Goal: Task Accomplishment & Management: Use online tool/utility

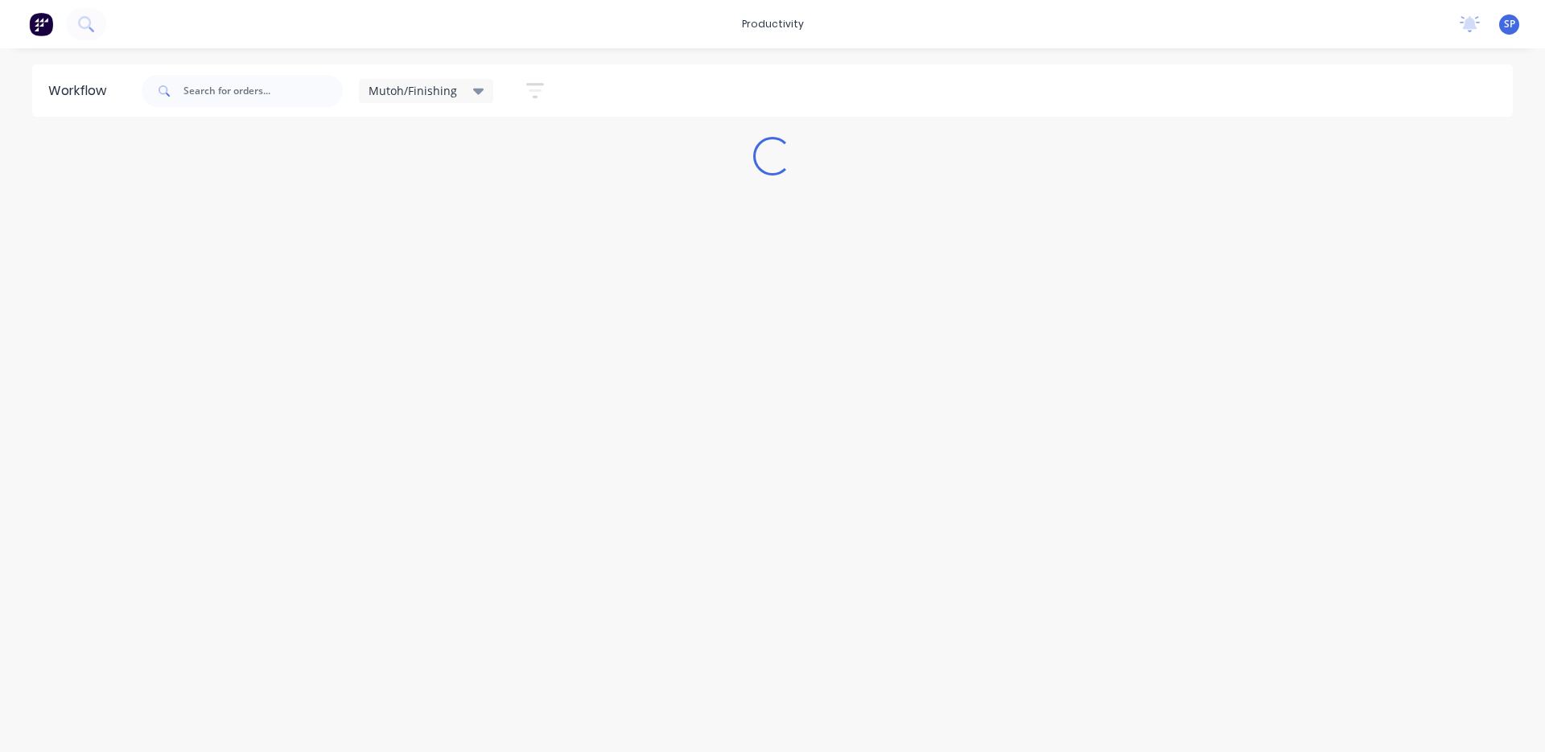
click at [465, 84] on div "Mutoh/Finishing" at bounding box center [427, 91] width 116 height 14
drag, startPoint x: 386, startPoint y: 210, endPoint x: 395, endPoint y: 211, distance: 9.7
click at [388, 211] on button "None" at bounding box center [456, 210] width 171 height 19
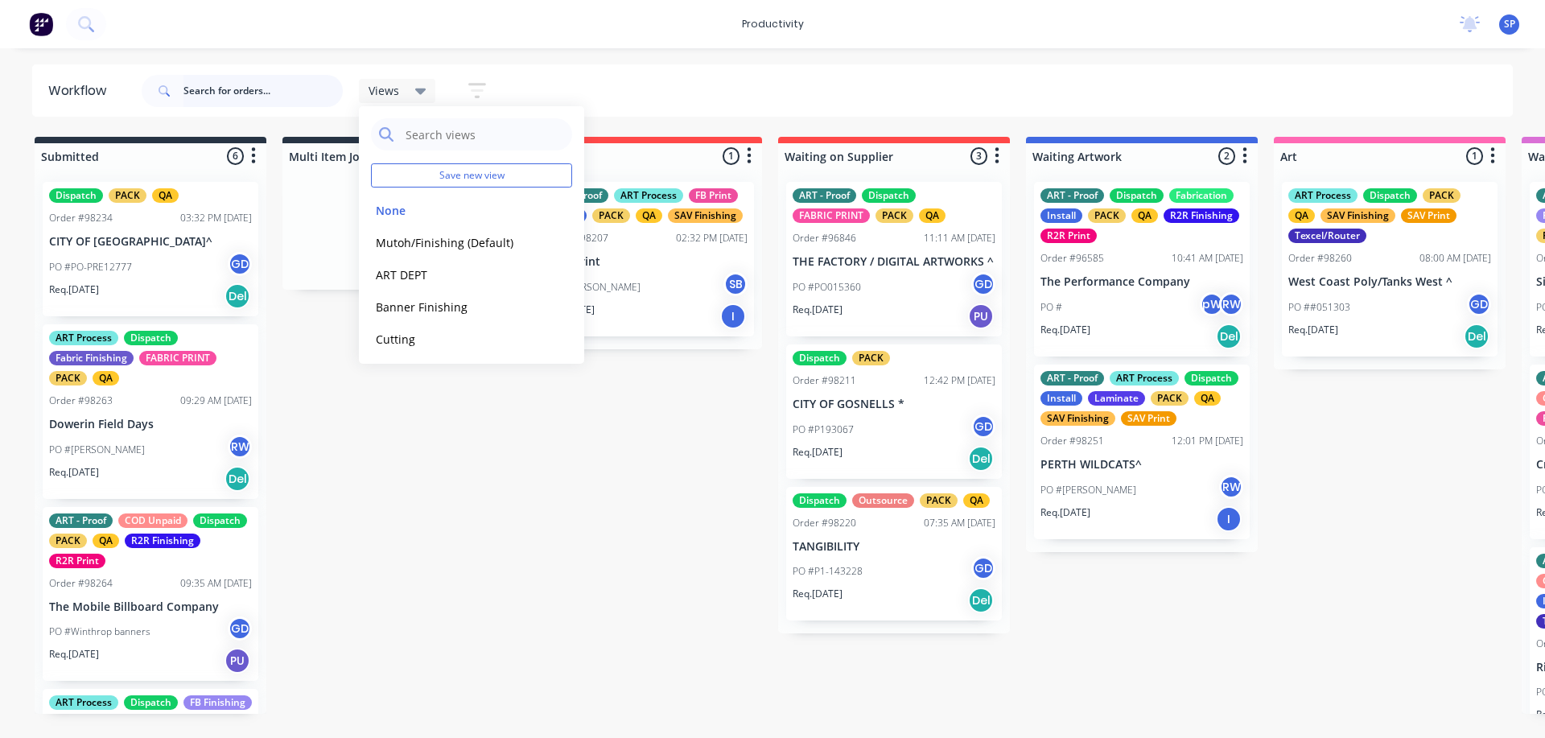
click at [216, 93] on input "text" at bounding box center [263, 91] width 159 height 32
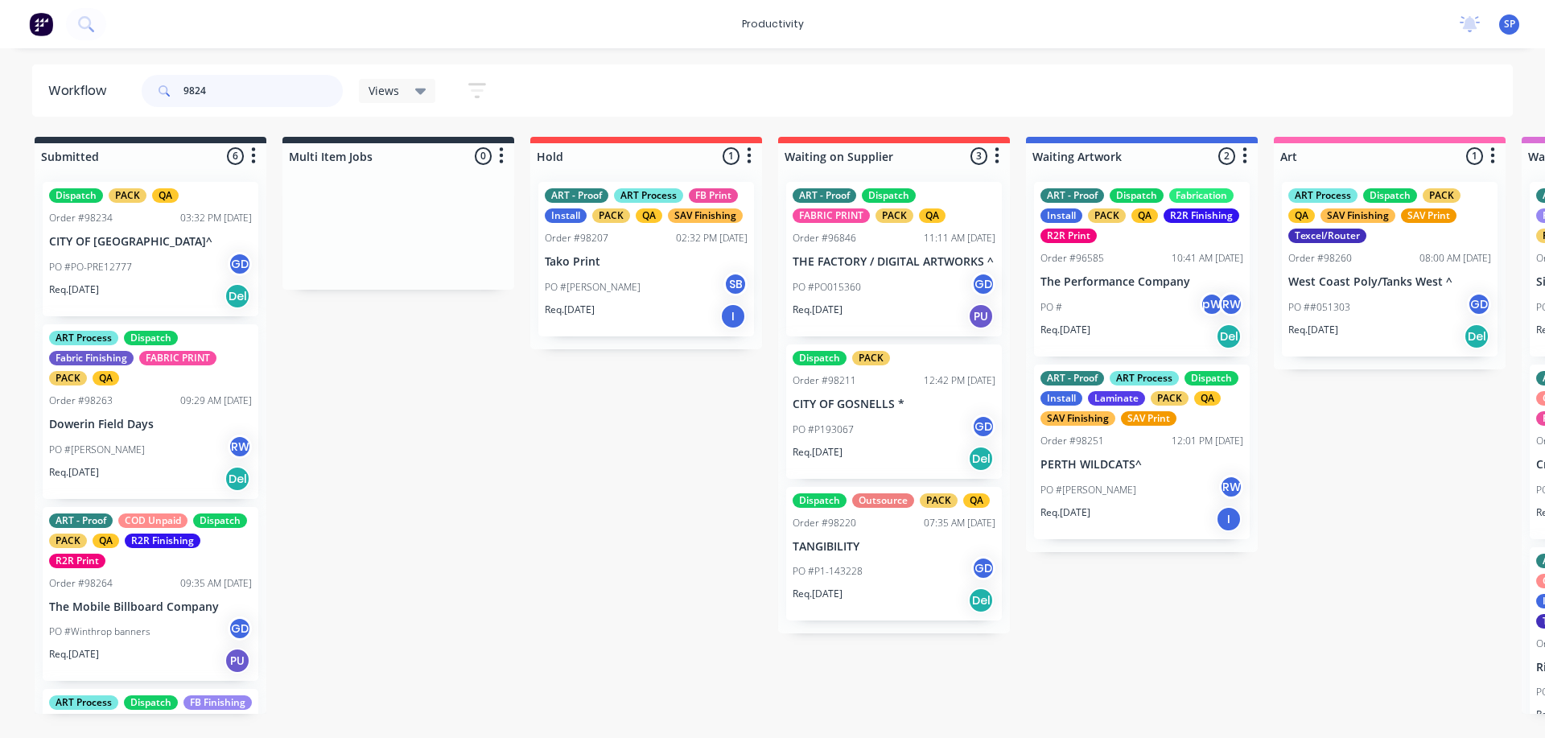
type input "98242"
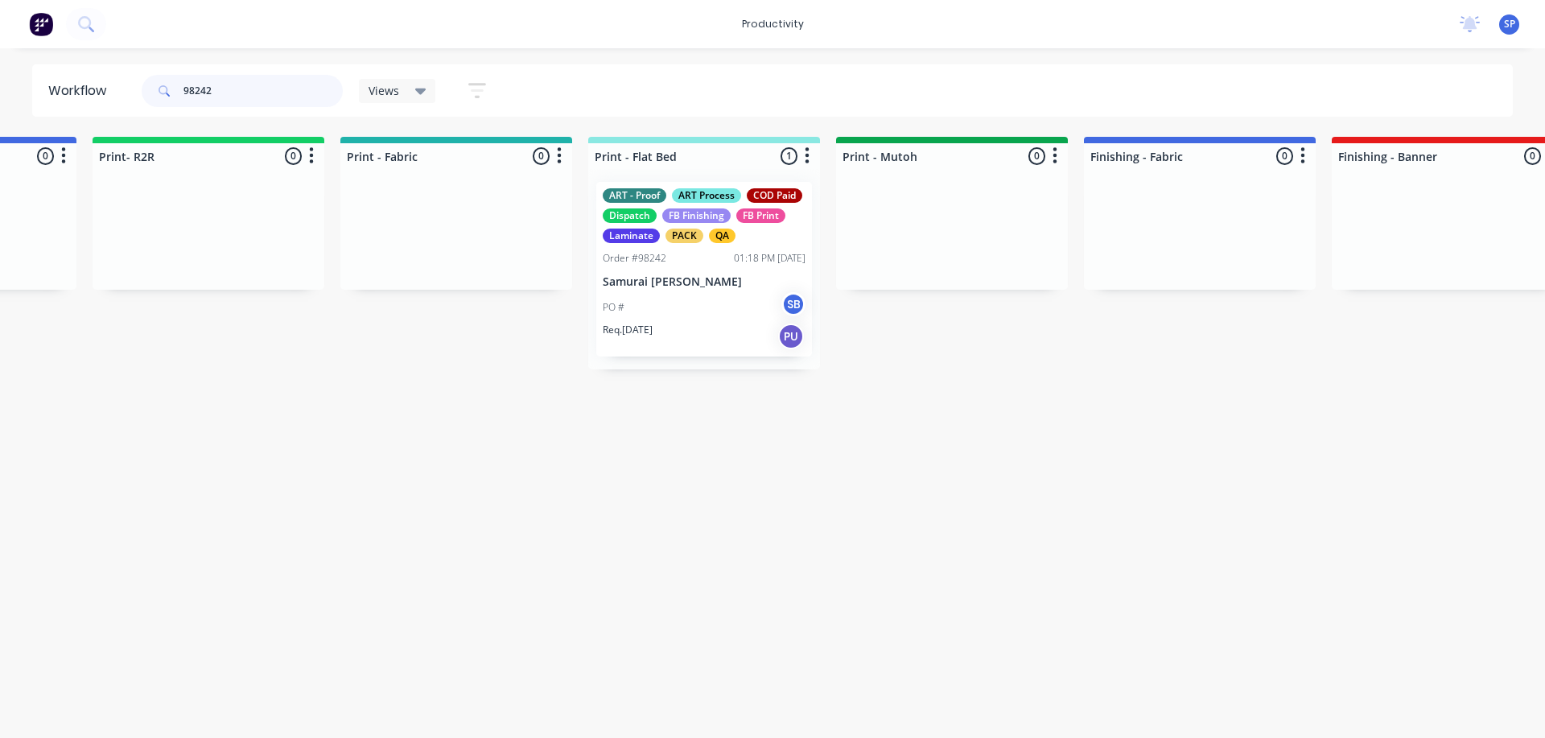
scroll to position [0, 2033]
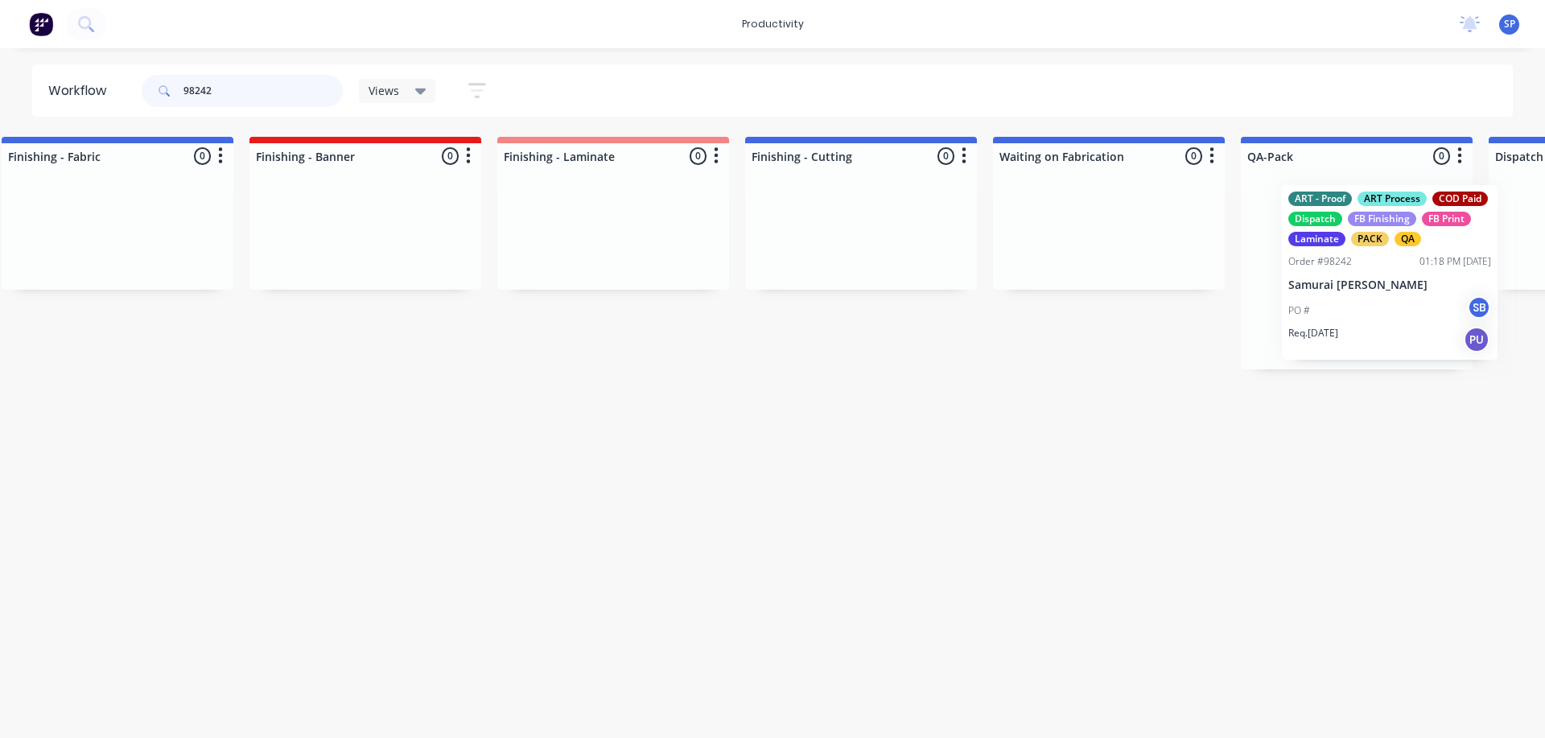
drag, startPoint x: 565, startPoint y: 302, endPoint x: 1341, endPoint y: 302, distance: 775.9
click at [1361, 303] on div "Submitted 0 Sort By Created date Required date Order number Customer name Most …" at bounding box center [72, 253] width 6185 height 233
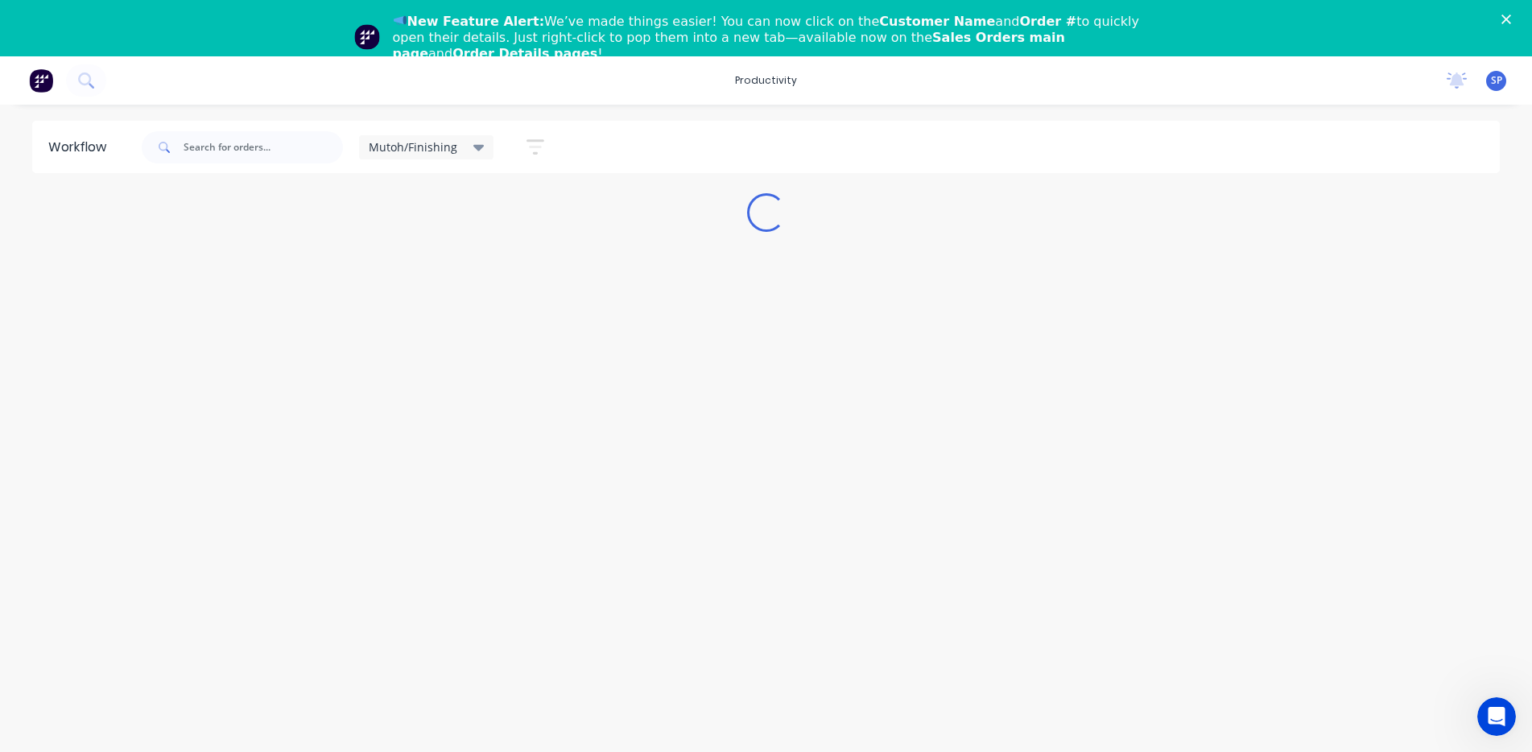
click at [476, 146] on icon at bounding box center [478, 148] width 11 height 6
click at [409, 265] on button "None" at bounding box center [456, 267] width 171 height 19
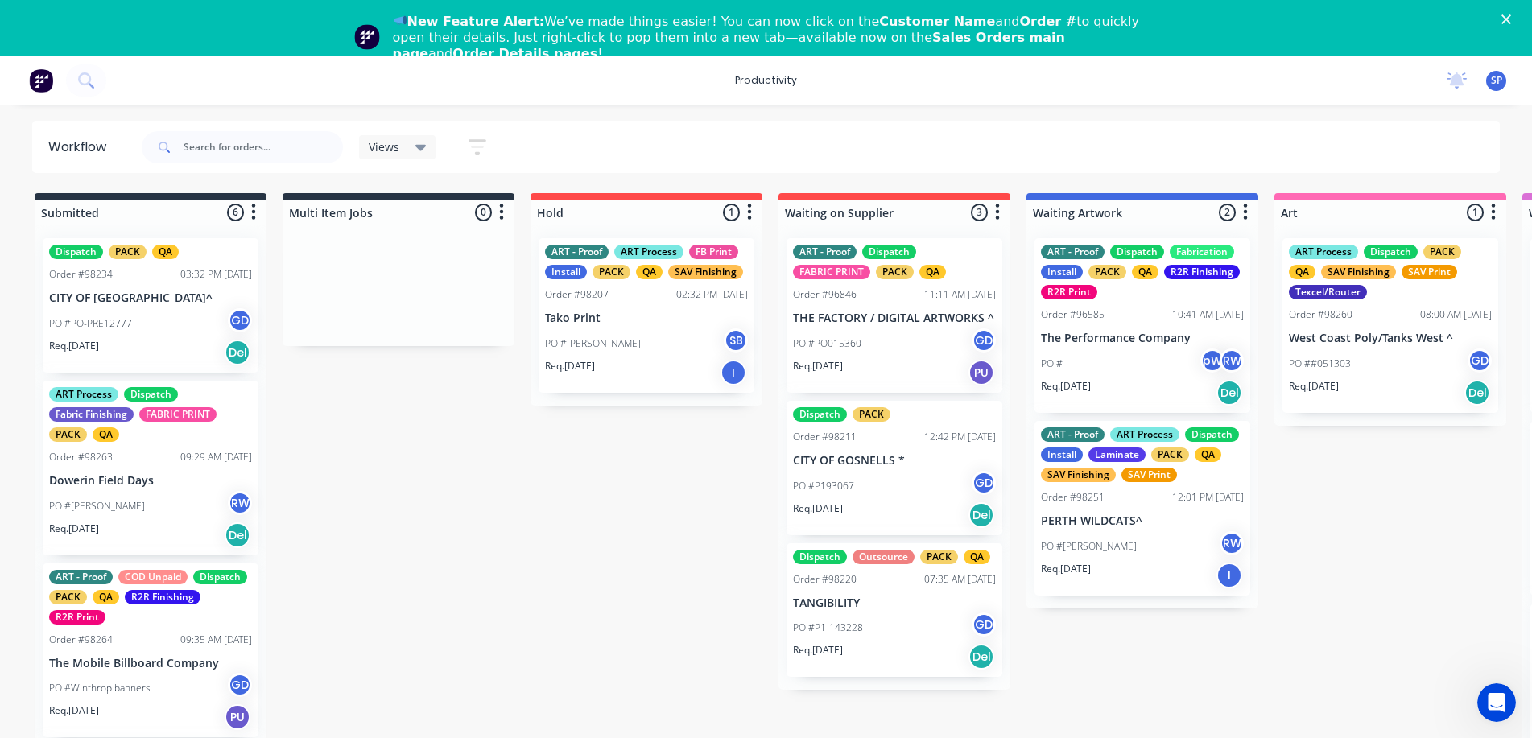
click at [423, 153] on icon at bounding box center [420, 147] width 11 height 18
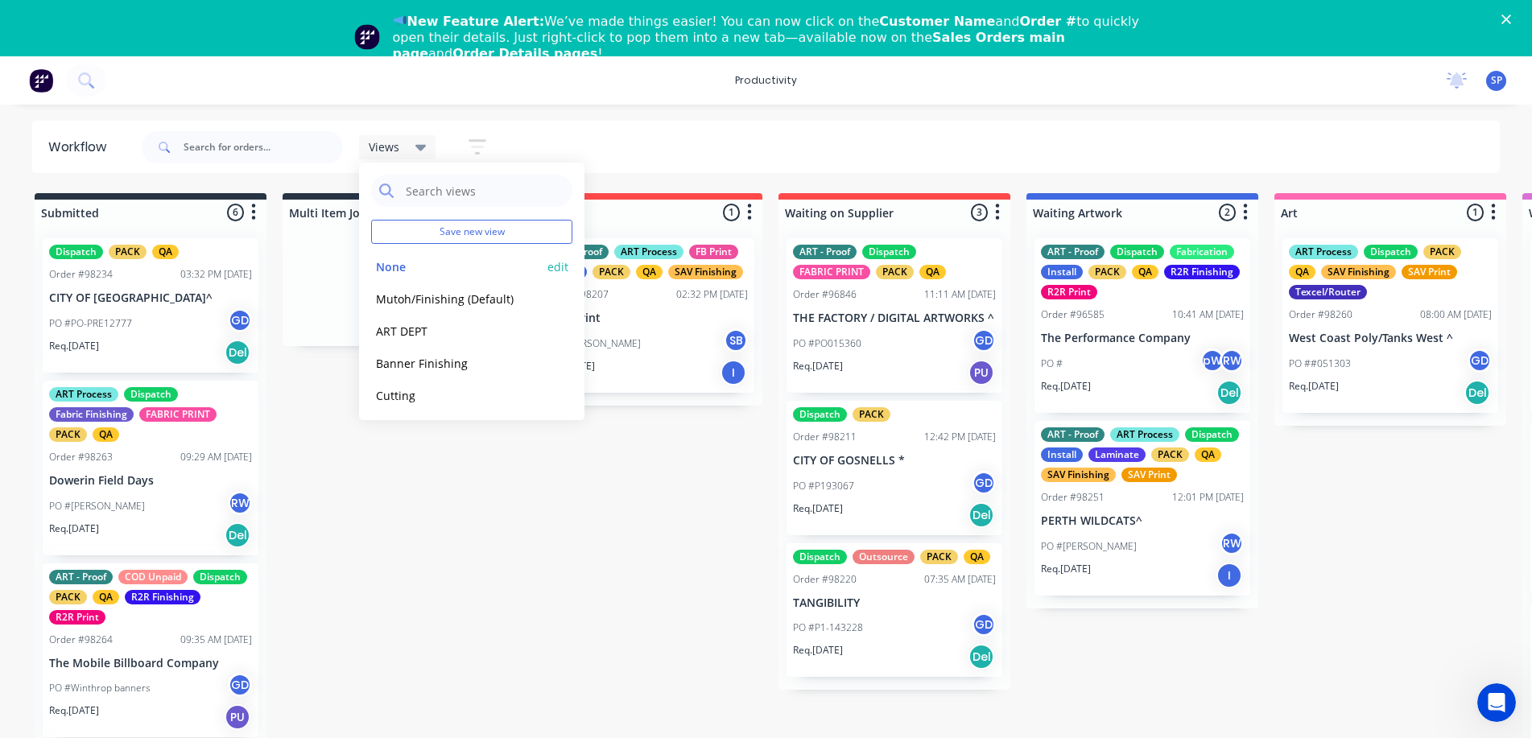
click at [400, 265] on button "None" at bounding box center [456, 267] width 171 height 19
drag, startPoint x: 489, startPoint y: 530, endPoint x: 499, endPoint y: 530, distance: 10.5
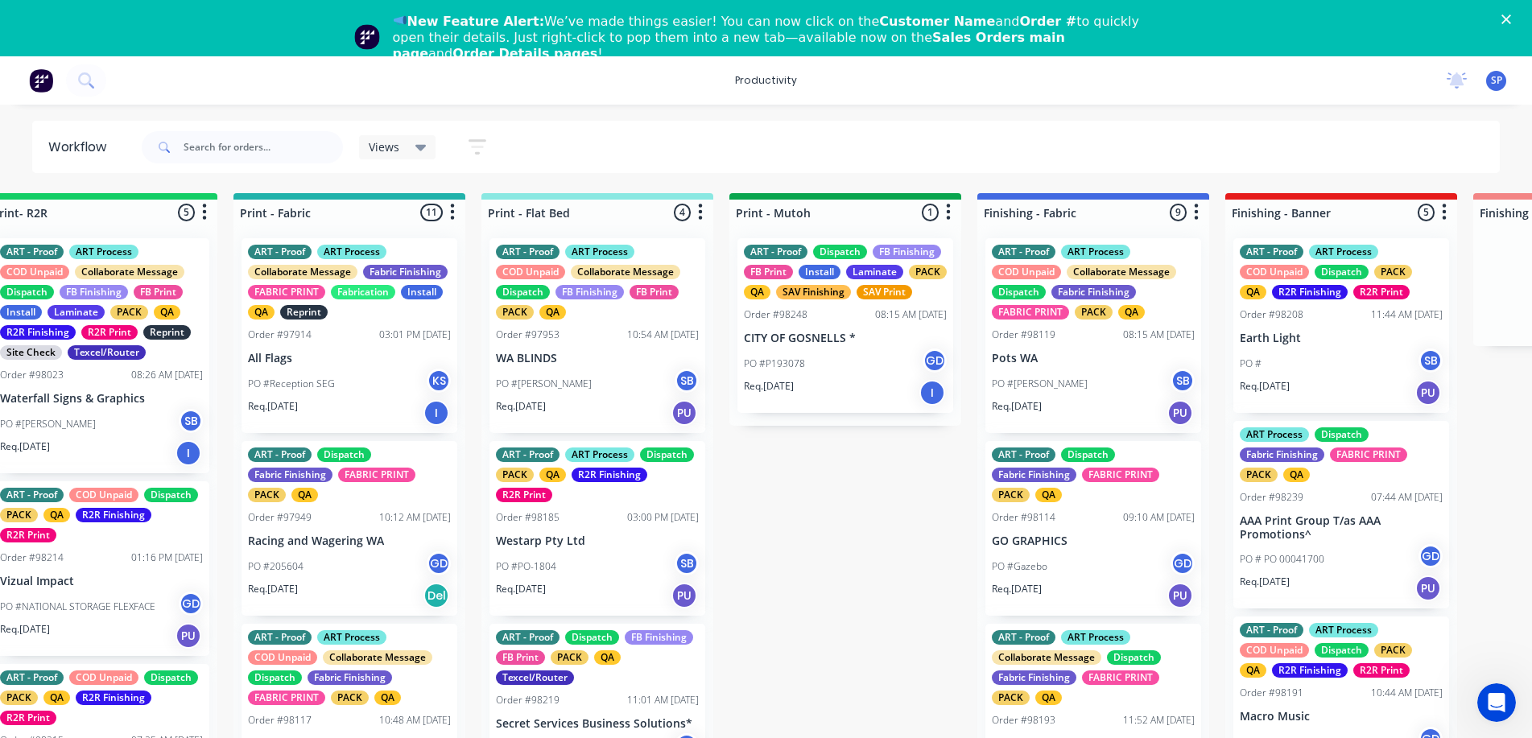
scroll to position [0, 1854]
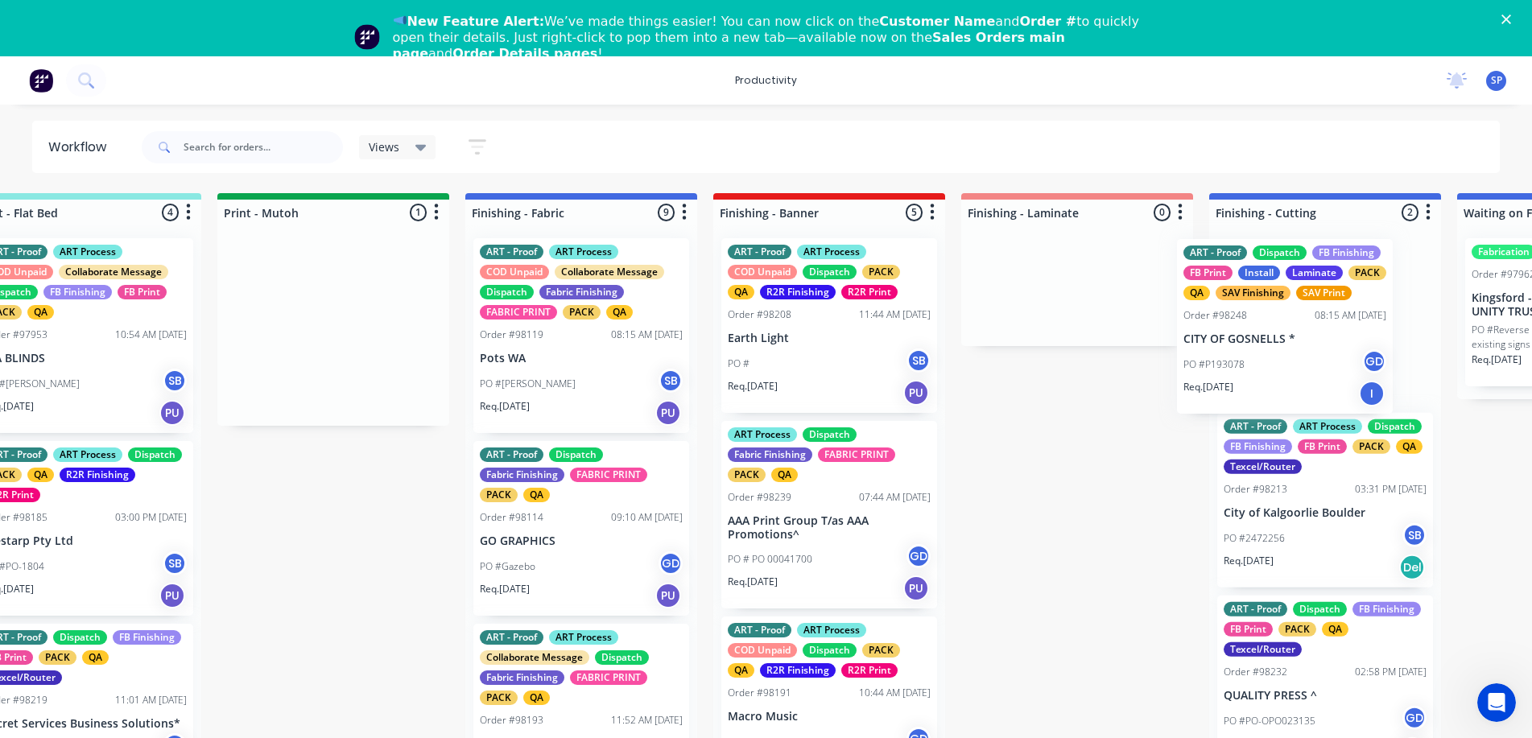
drag, startPoint x: 988, startPoint y: 356, endPoint x: 1239, endPoint y: 359, distance: 251.1
click at [1256, 356] on div "Submitted 6 Sort By Created date Required date Order number Customer name Most …" at bounding box center [536, 481] width 6185 height 577
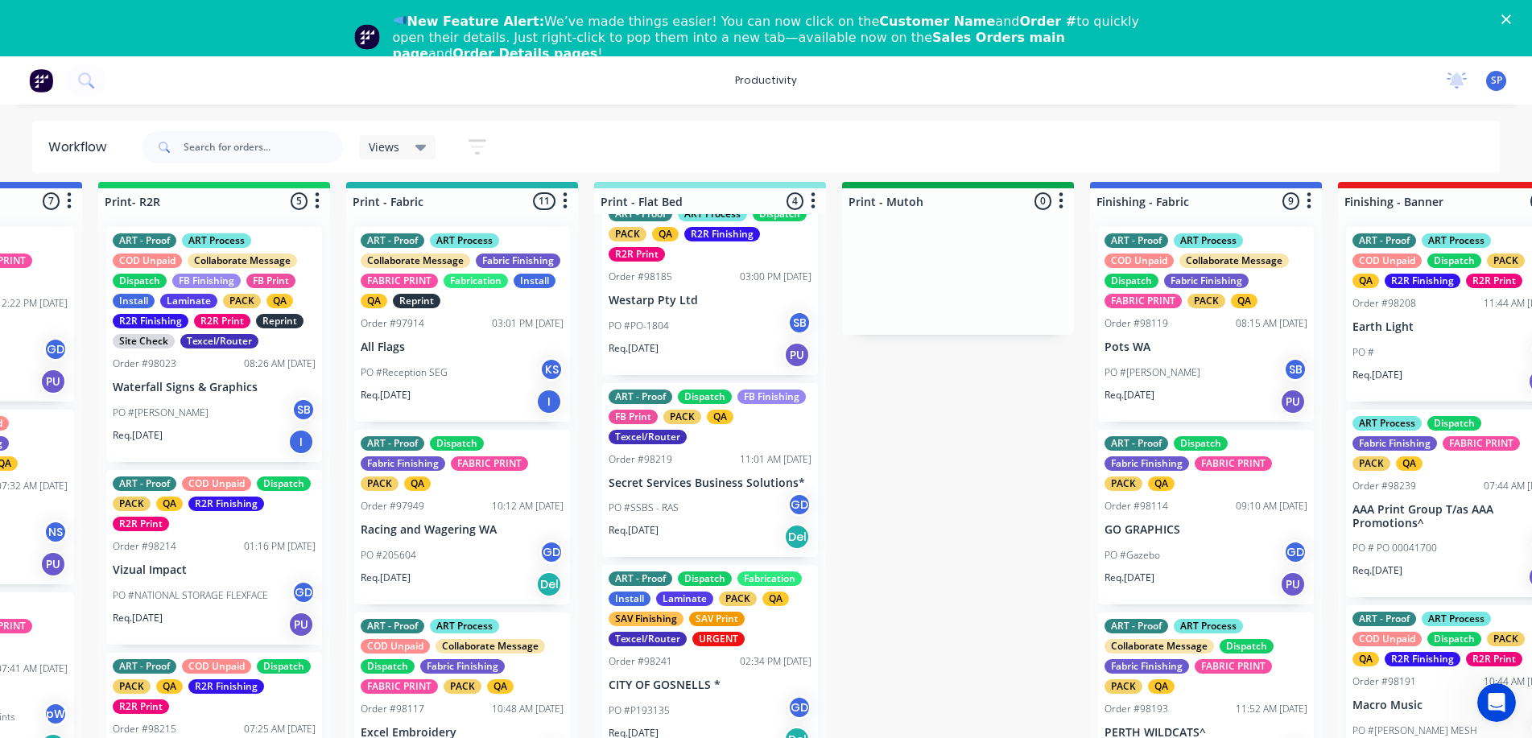
scroll to position [46, 1920]
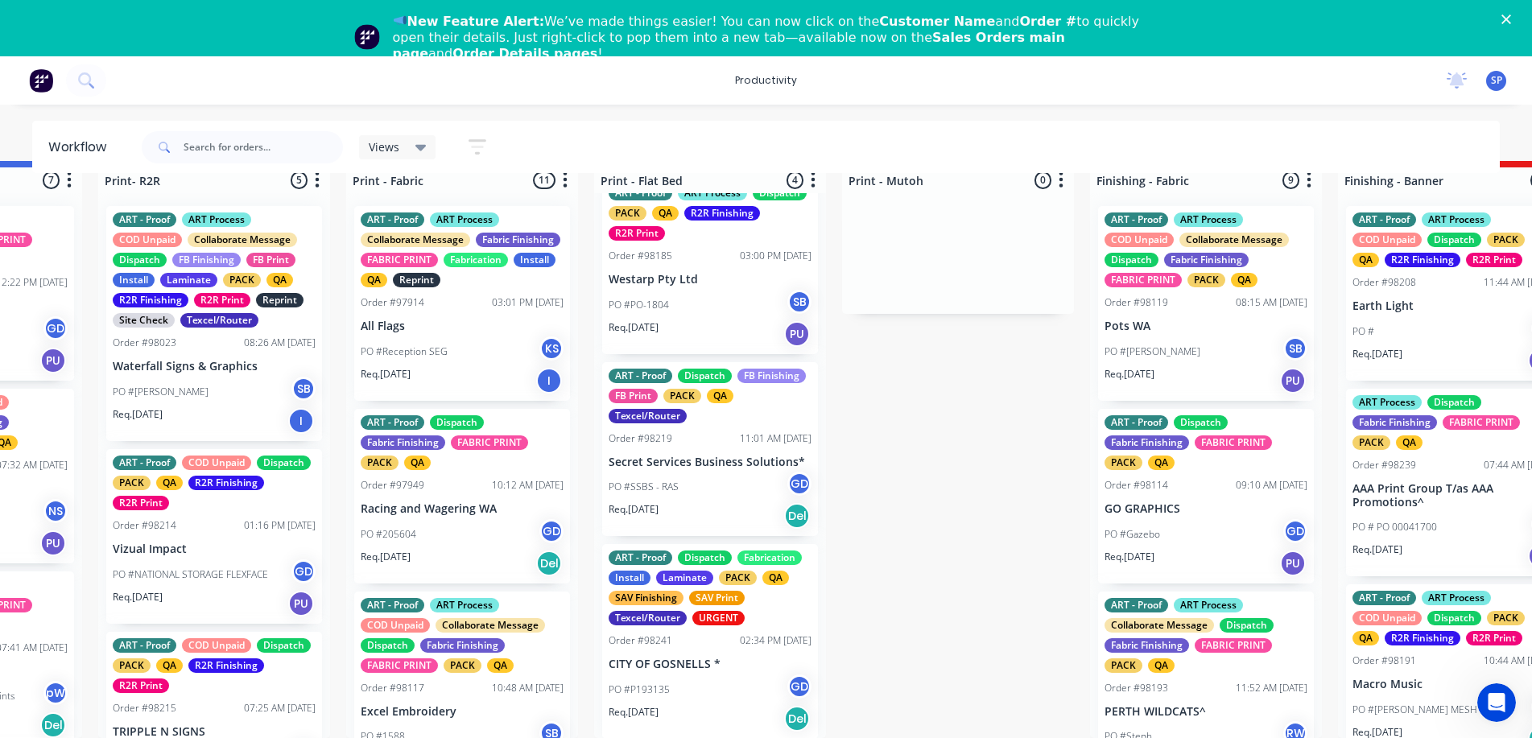
click at [679, 658] on p "CITY OF GOSNELLS *" at bounding box center [709, 665] width 203 height 14
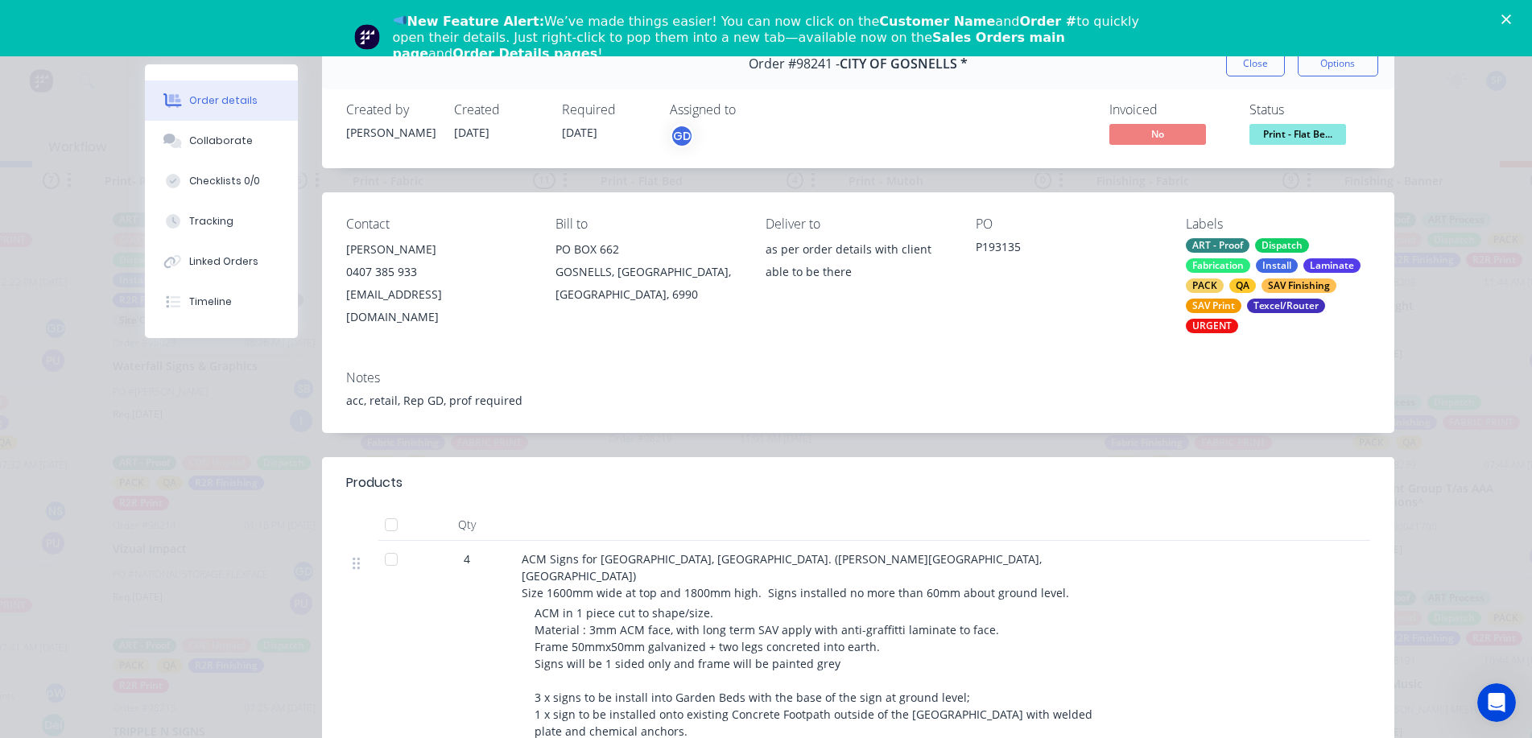
scroll to position [0, 0]
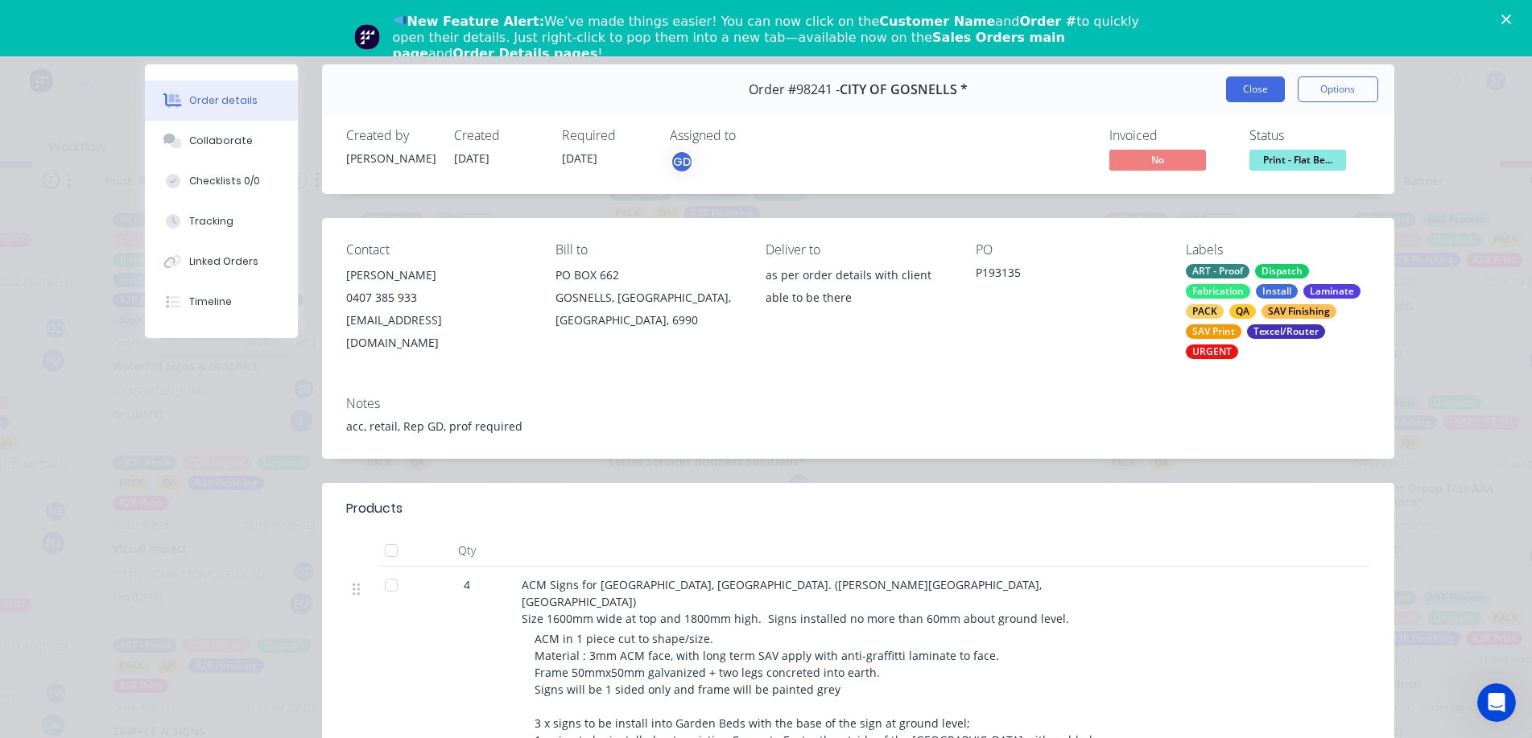
click at [1232, 85] on button "Close" at bounding box center [1255, 89] width 59 height 26
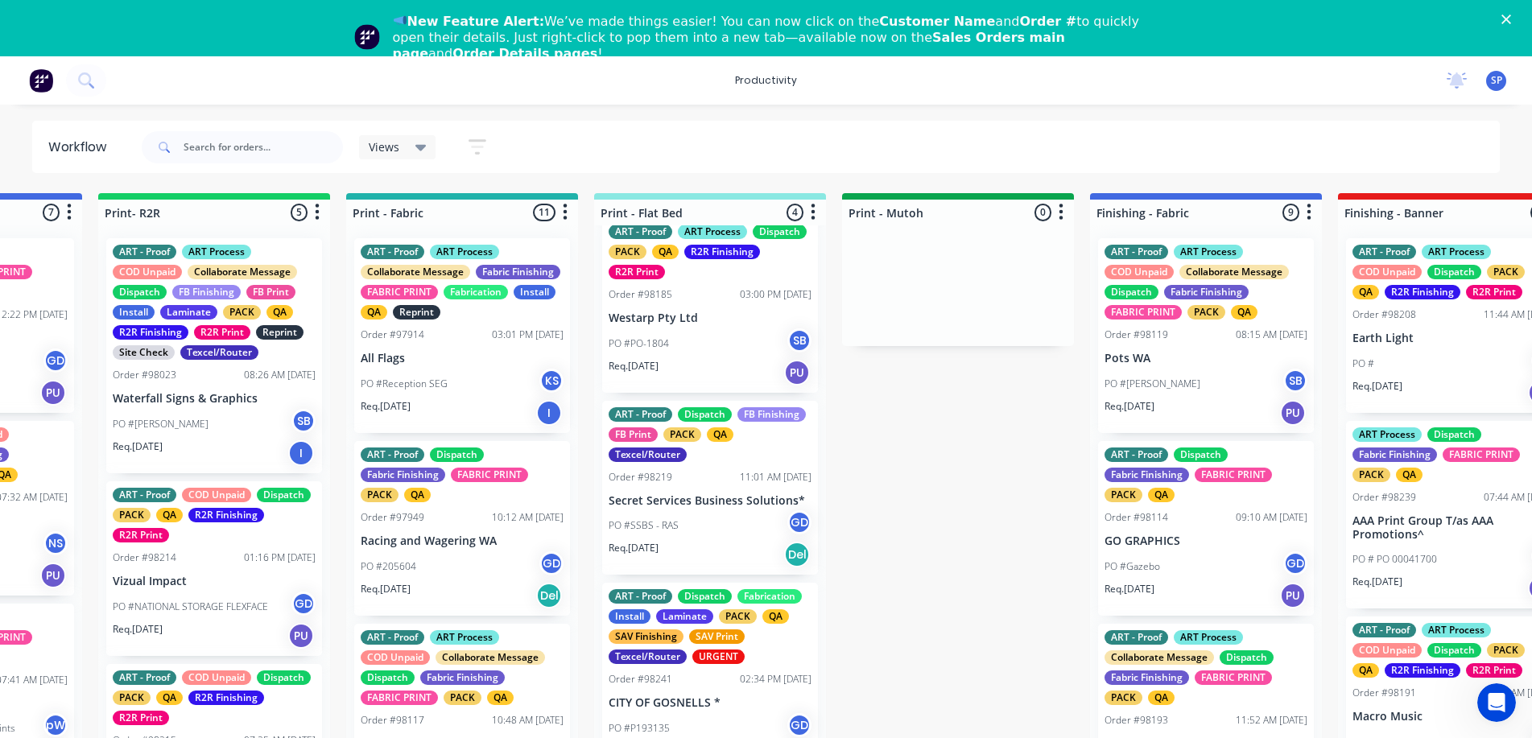
scroll to position [229, 0]
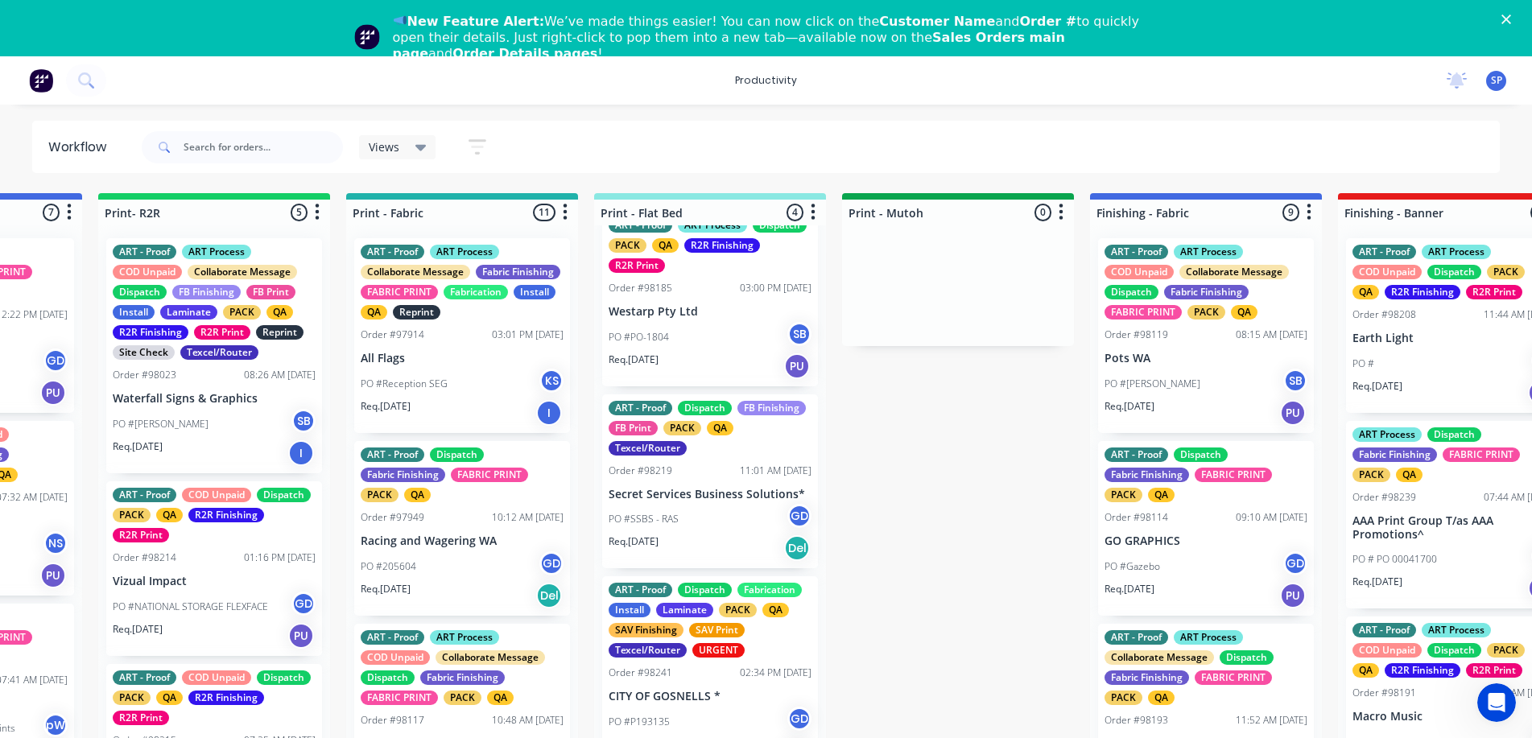
click at [688, 518] on div "PO #SSBS - RAS GD" at bounding box center [709, 519] width 203 height 31
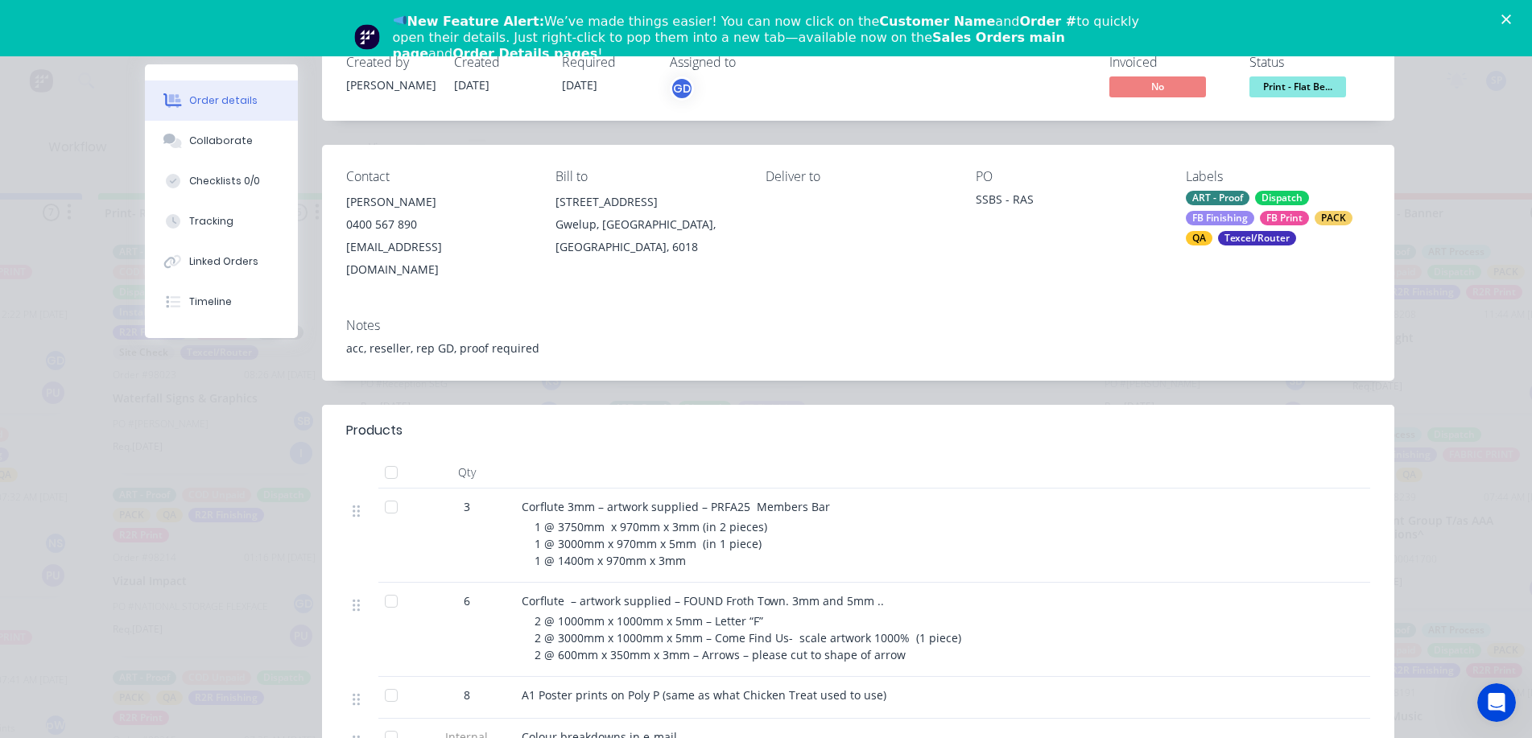
scroll to position [80, 0]
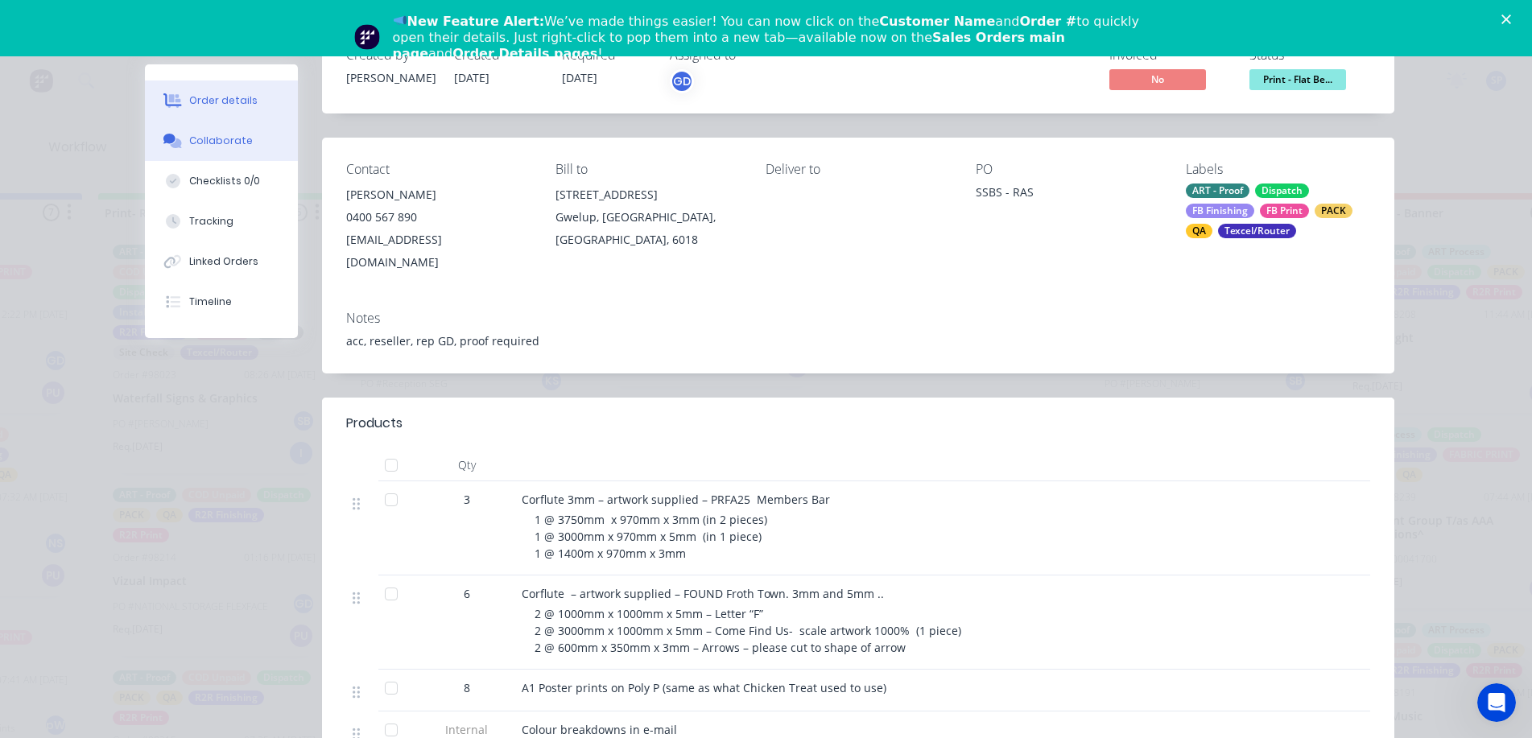
click at [224, 144] on div "Collaborate" at bounding box center [221, 141] width 64 height 14
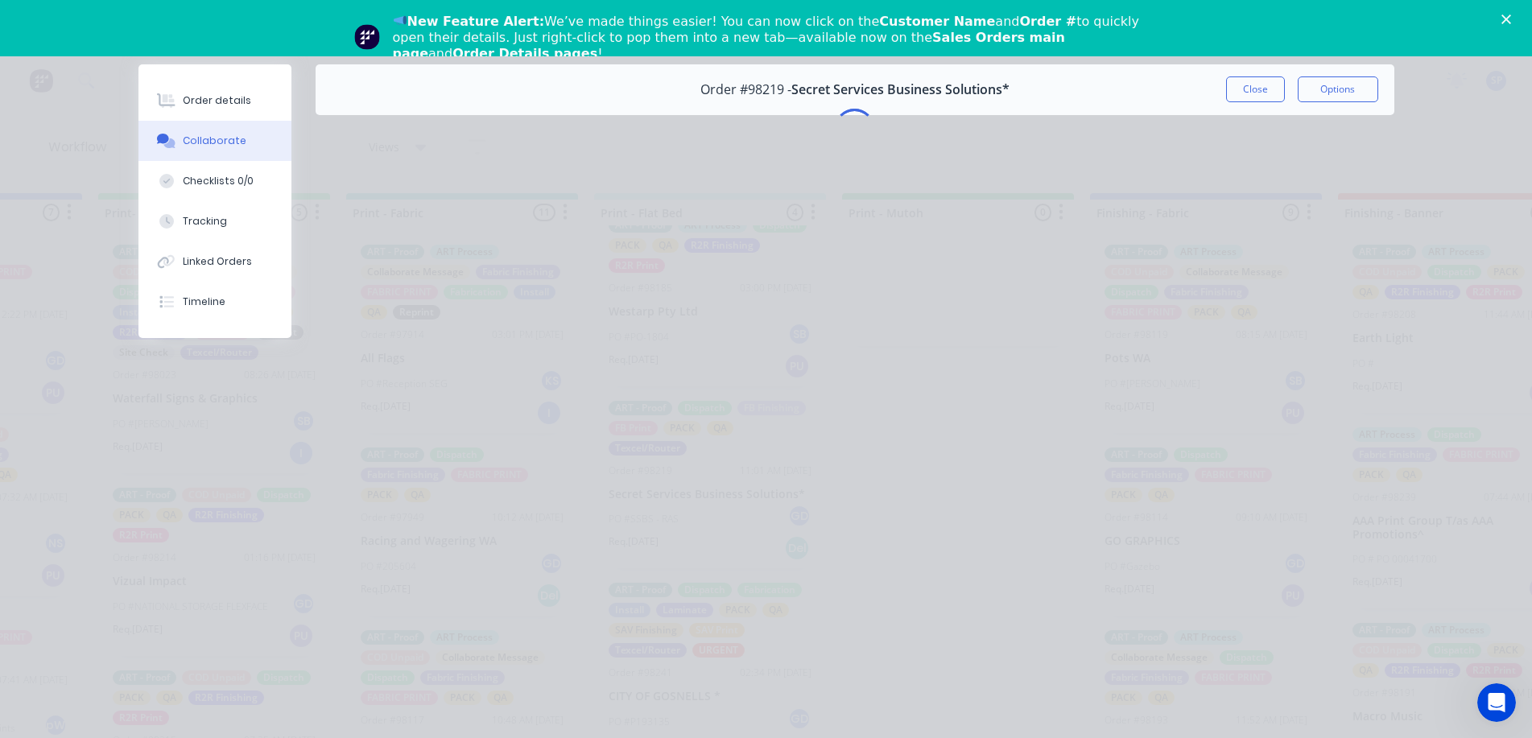
scroll to position [0, 0]
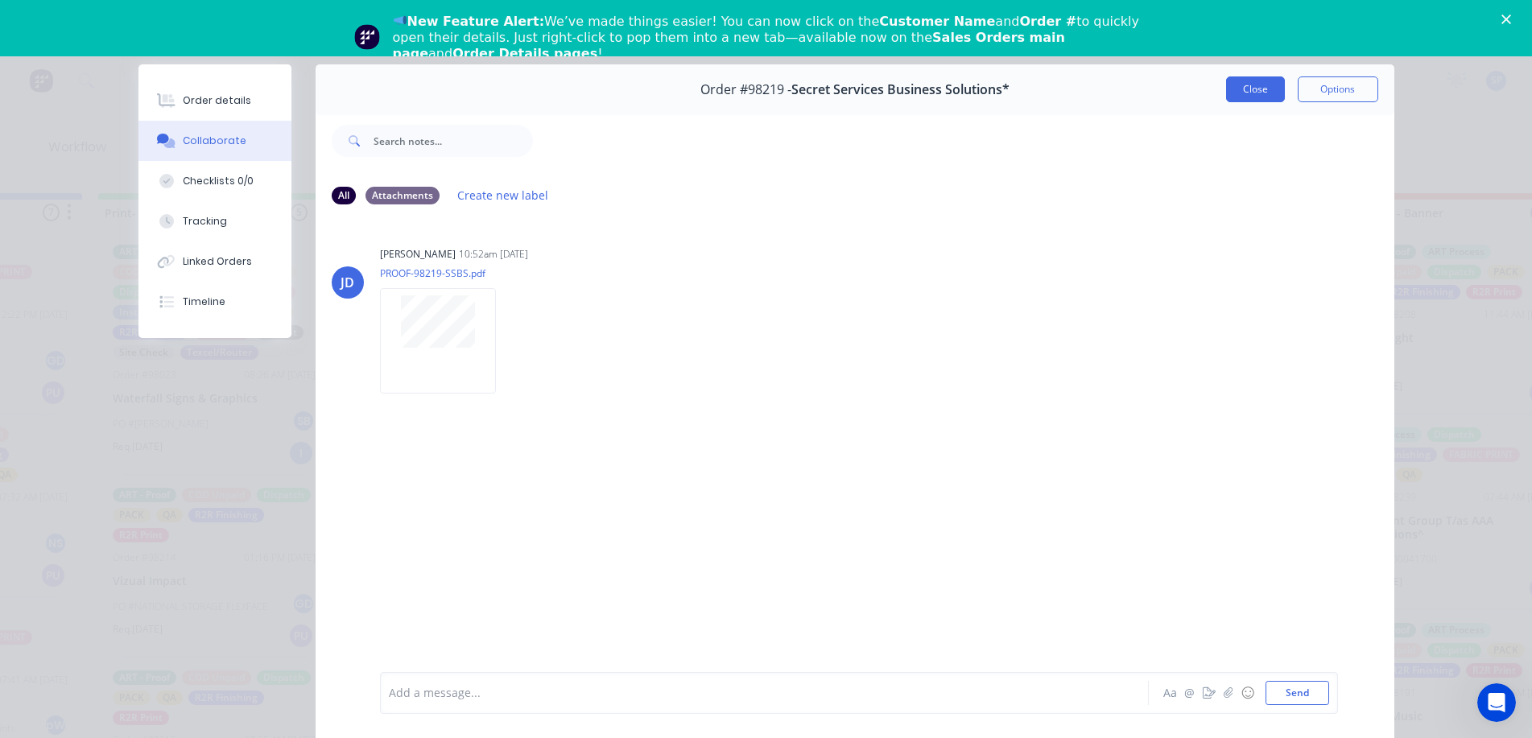
click at [1256, 90] on button "Close" at bounding box center [1255, 89] width 59 height 26
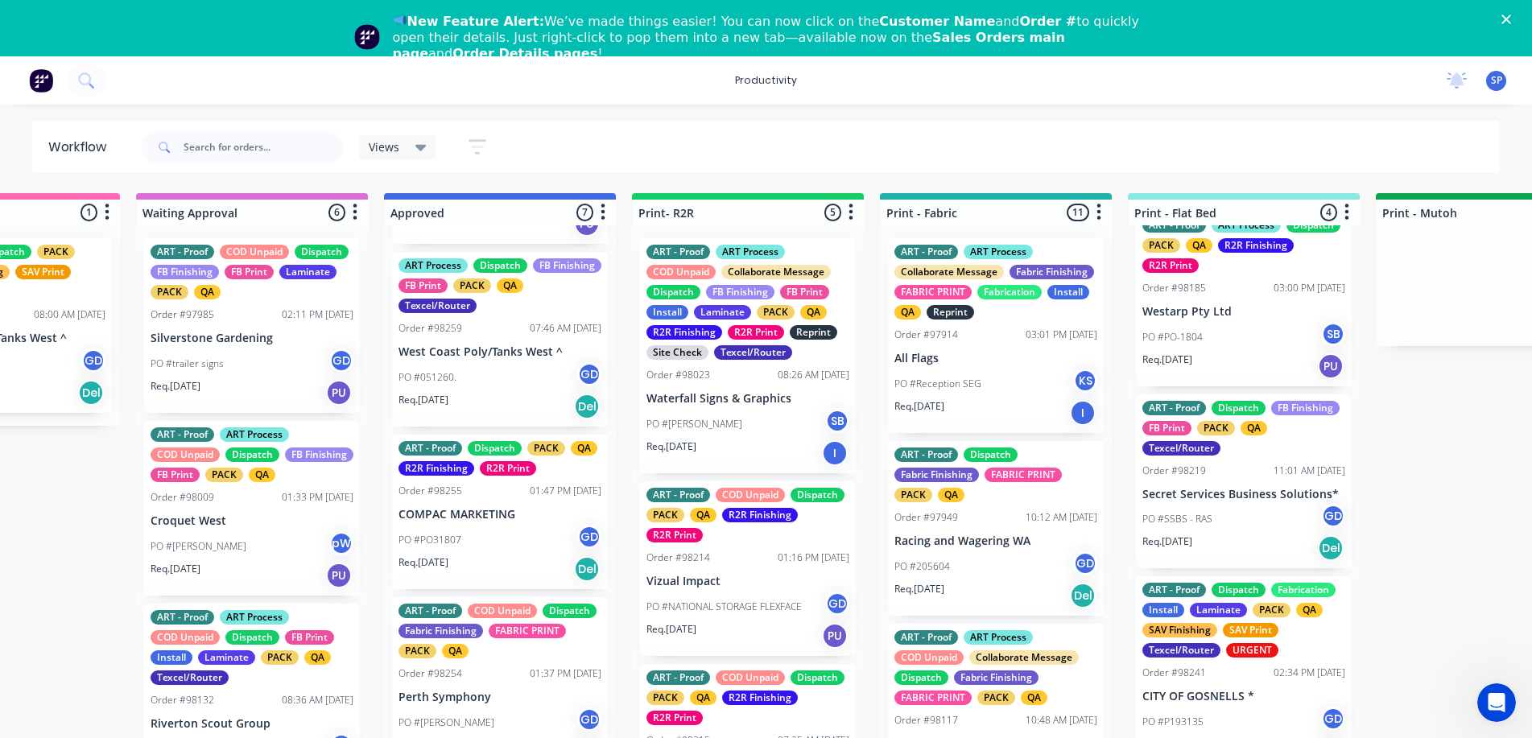
scroll to position [737, 0]
